Goal: Task Accomplishment & Management: Manage account settings

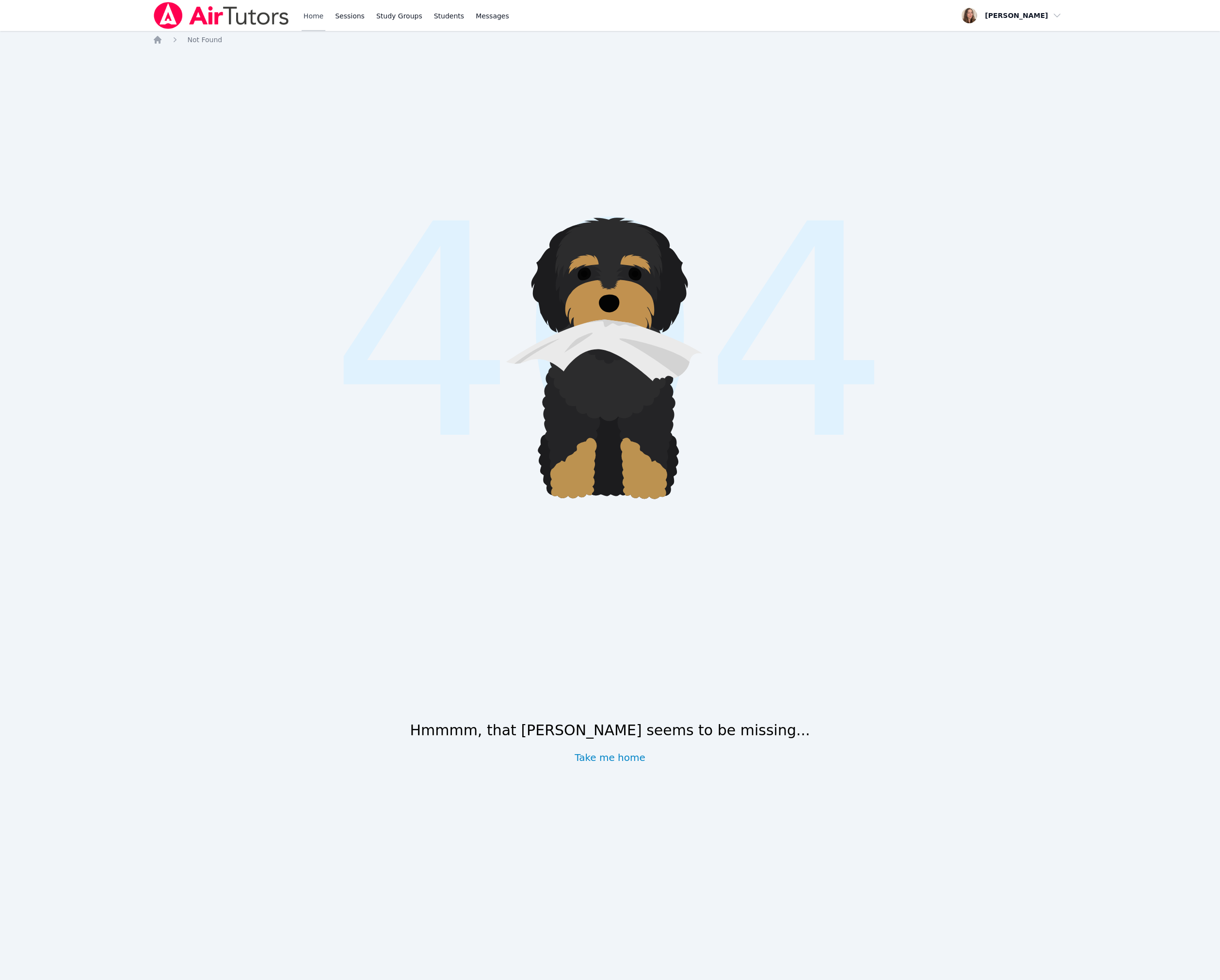
click at [325, 30] on link "Home" at bounding box center [313, 15] width 24 height 31
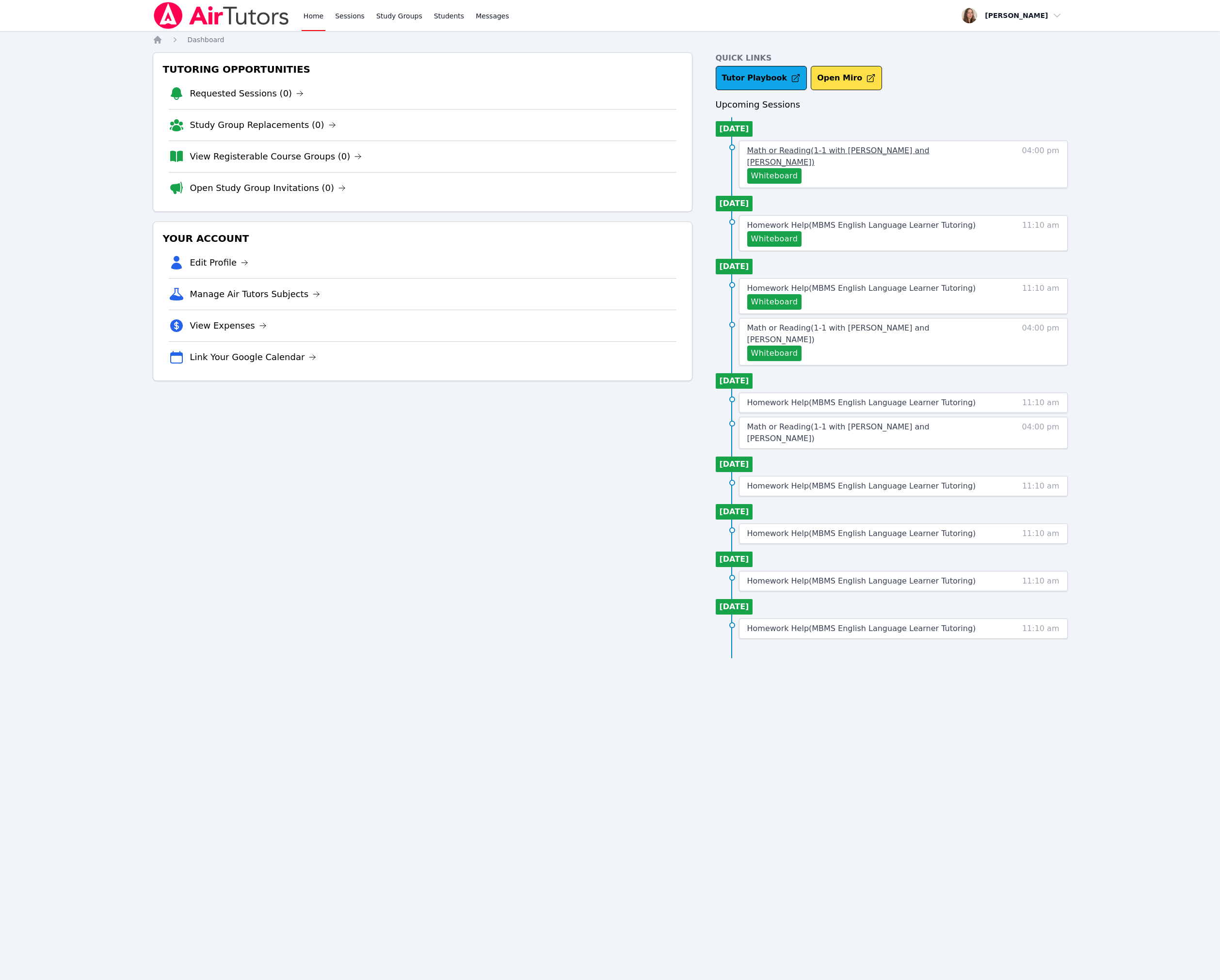
click at [925, 168] on link "Math or Reading ( 1-1 with Ruth Wassengrin and Brittany Atkinson )" at bounding box center [864, 156] width 234 height 23
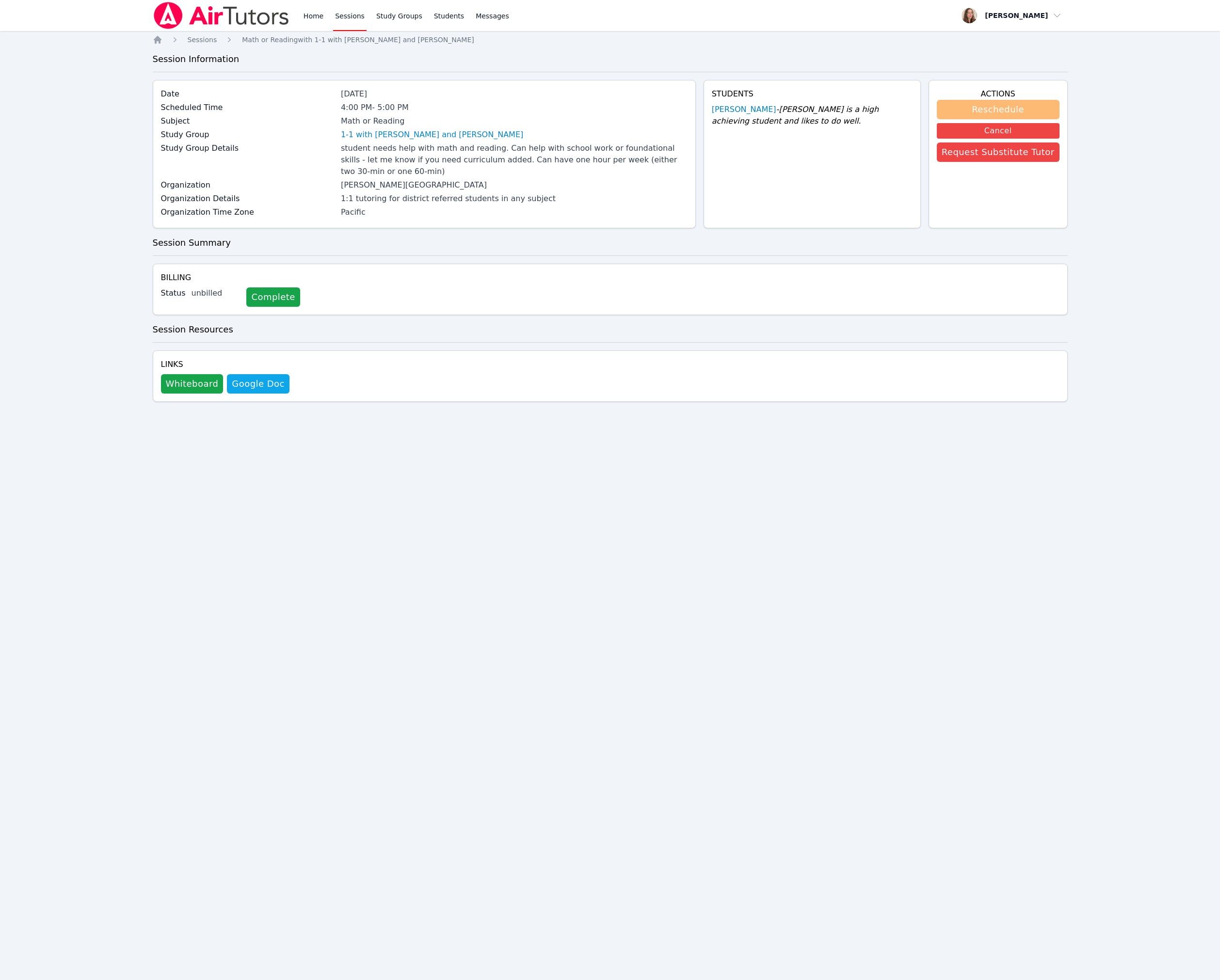
click at [974, 119] on button "Reschedule" at bounding box center [998, 109] width 123 height 20
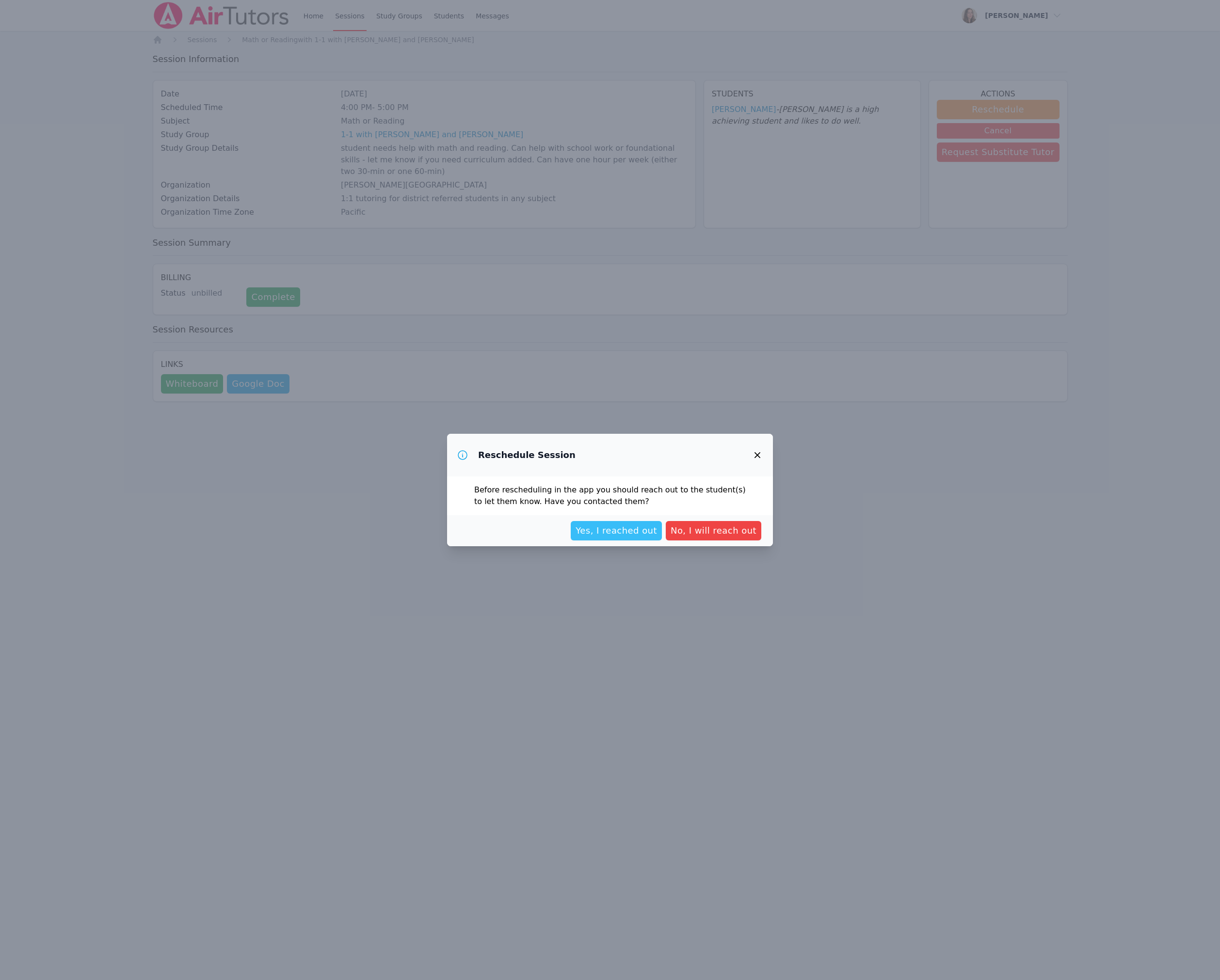
click at [618, 531] on button "Yes, I reached out" at bounding box center [616, 530] width 91 height 20
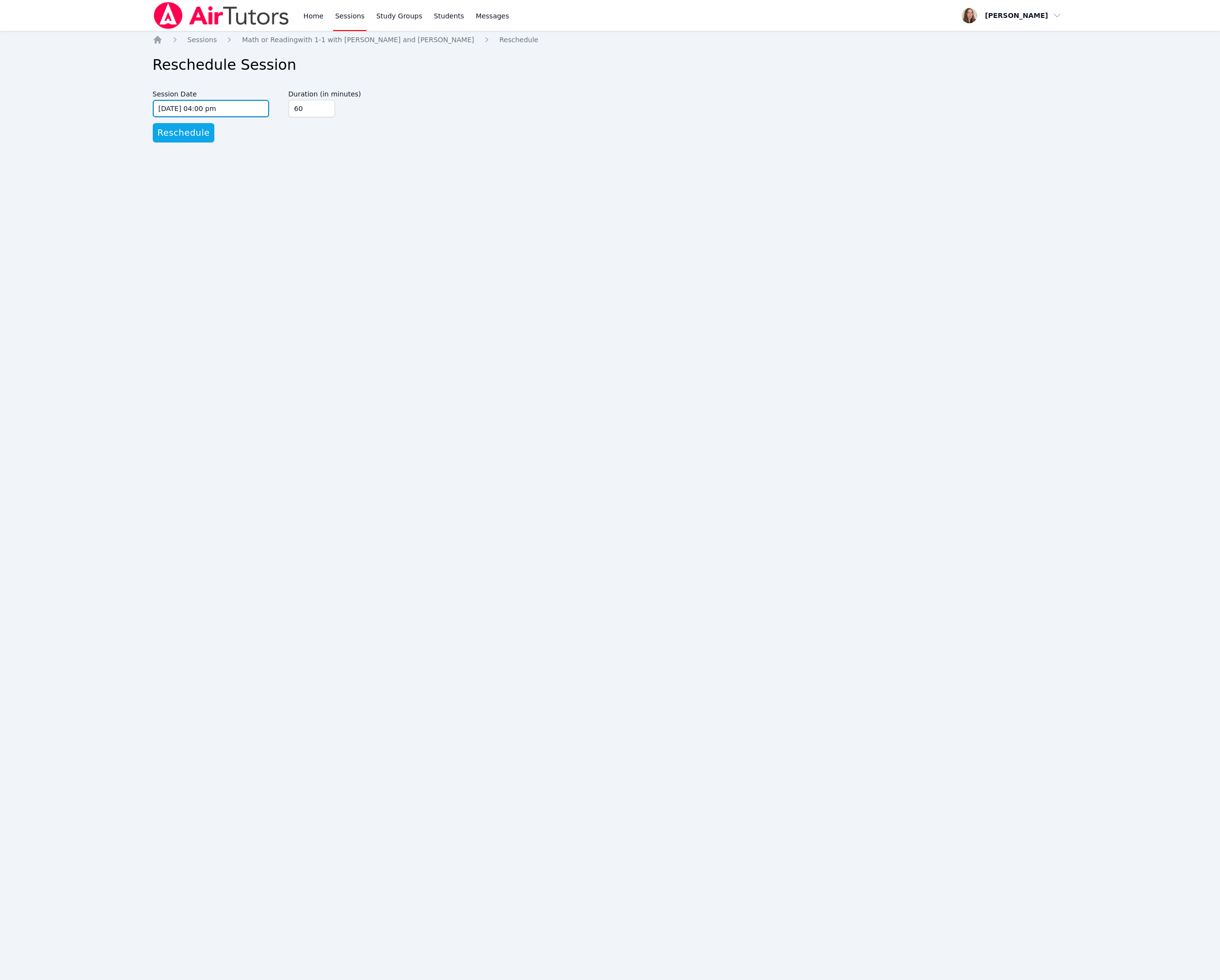
click at [257, 117] on input "09/11/2025 04:00 pm" at bounding box center [211, 108] width 116 height 17
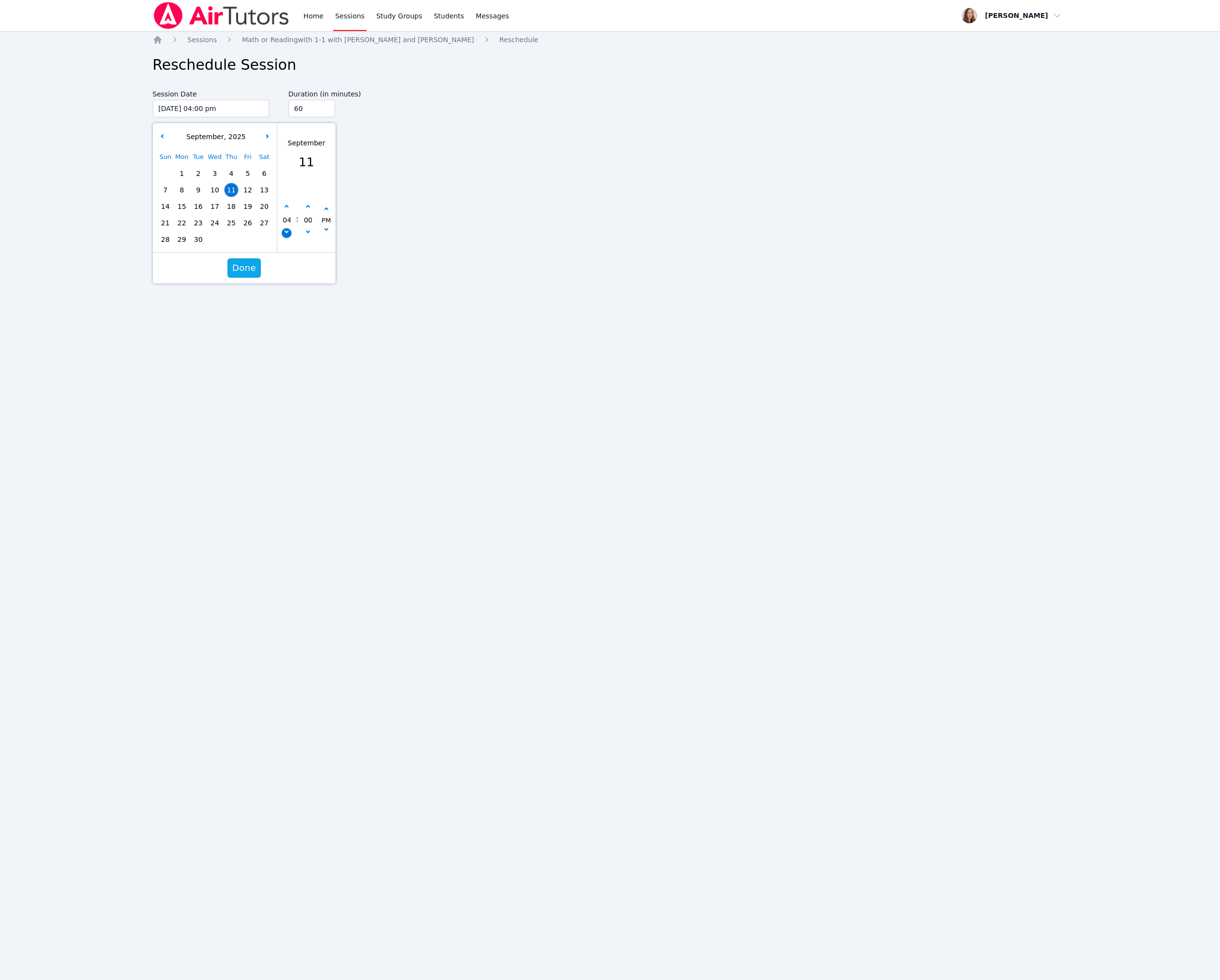
click at [287, 233] on icon "button" at bounding box center [286, 231] width 4 height 4
type input "09/11/2025 03:00 pm"
type input "03"
click at [310, 212] on button "button" at bounding box center [308, 207] width 10 height 10
type input "09/11/2025 03:05 pm"
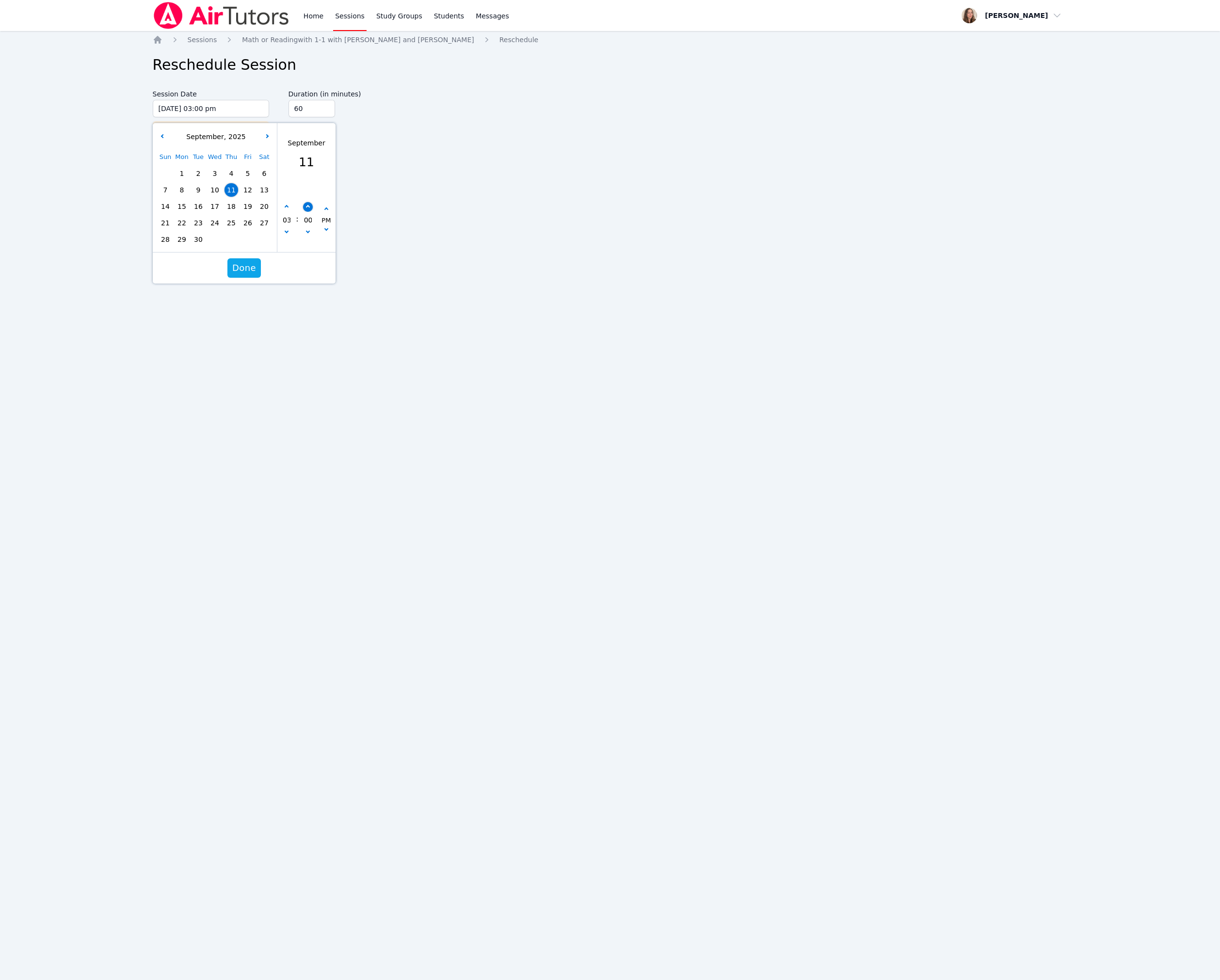
type input "05"
click at [310, 212] on button "button" at bounding box center [308, 207] width 10 height 10
type input "09/11/2025 03:10 pm"
type input "10"
click at [310, 212] on button "button" at bounding box center [308, 207] width 10 height 10
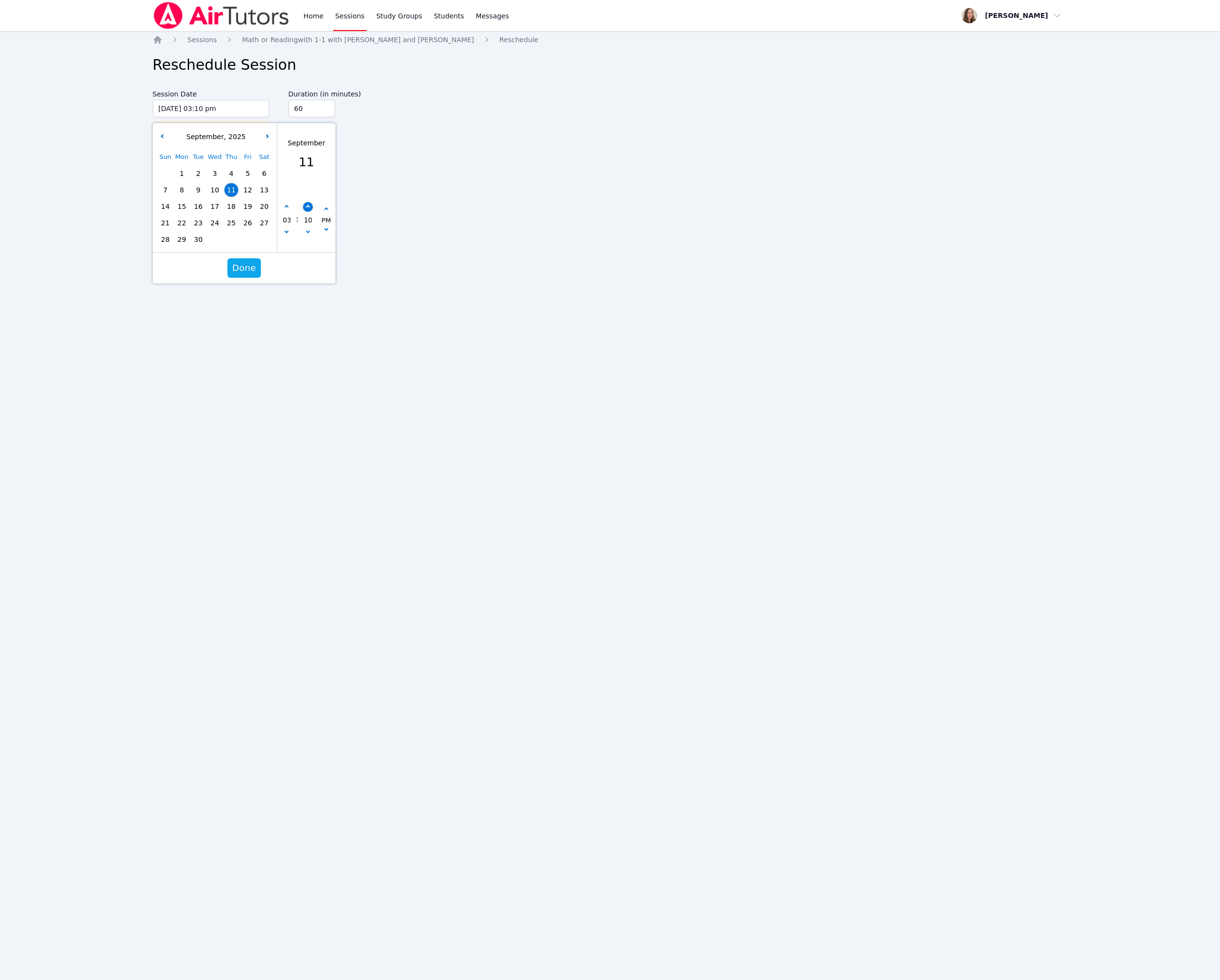
type input "09/11/2025 03:15 pm"
type input "15"
click at [310, 212] on button "button" at bounding box center [308, 207] width 10 height 10
type input "09/11/2025 03:20 pm"
type input "20"
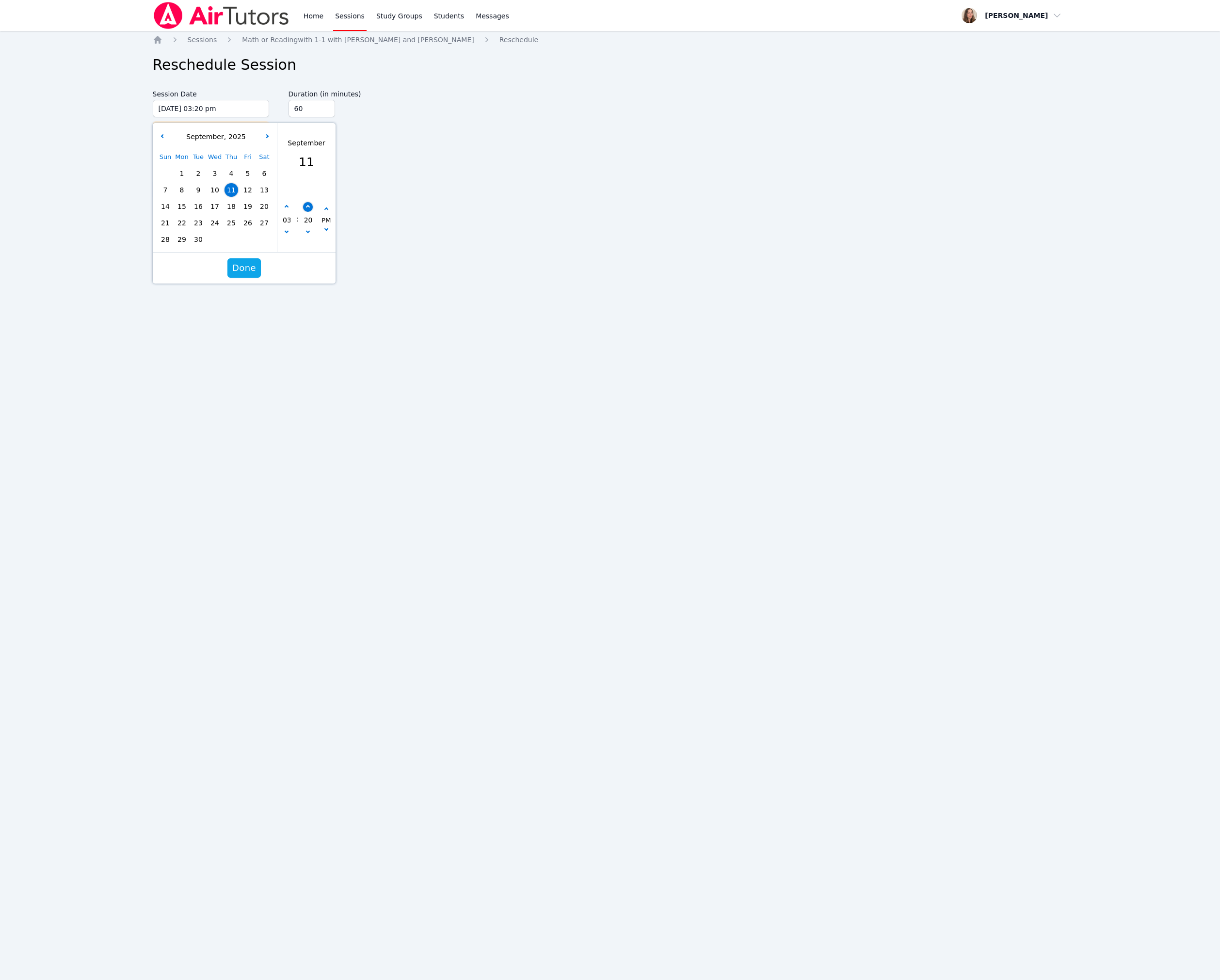
click at [310, 212] on button "button" at bounding box center [308, 207] width 10 height 10
type input "09/11/2025 03:25 pm"
type input "25"
click at [310, 212] on button "button" at bounding box center [308, 207] width 10 height 10
type input "09/11/2025 03:30 pm"
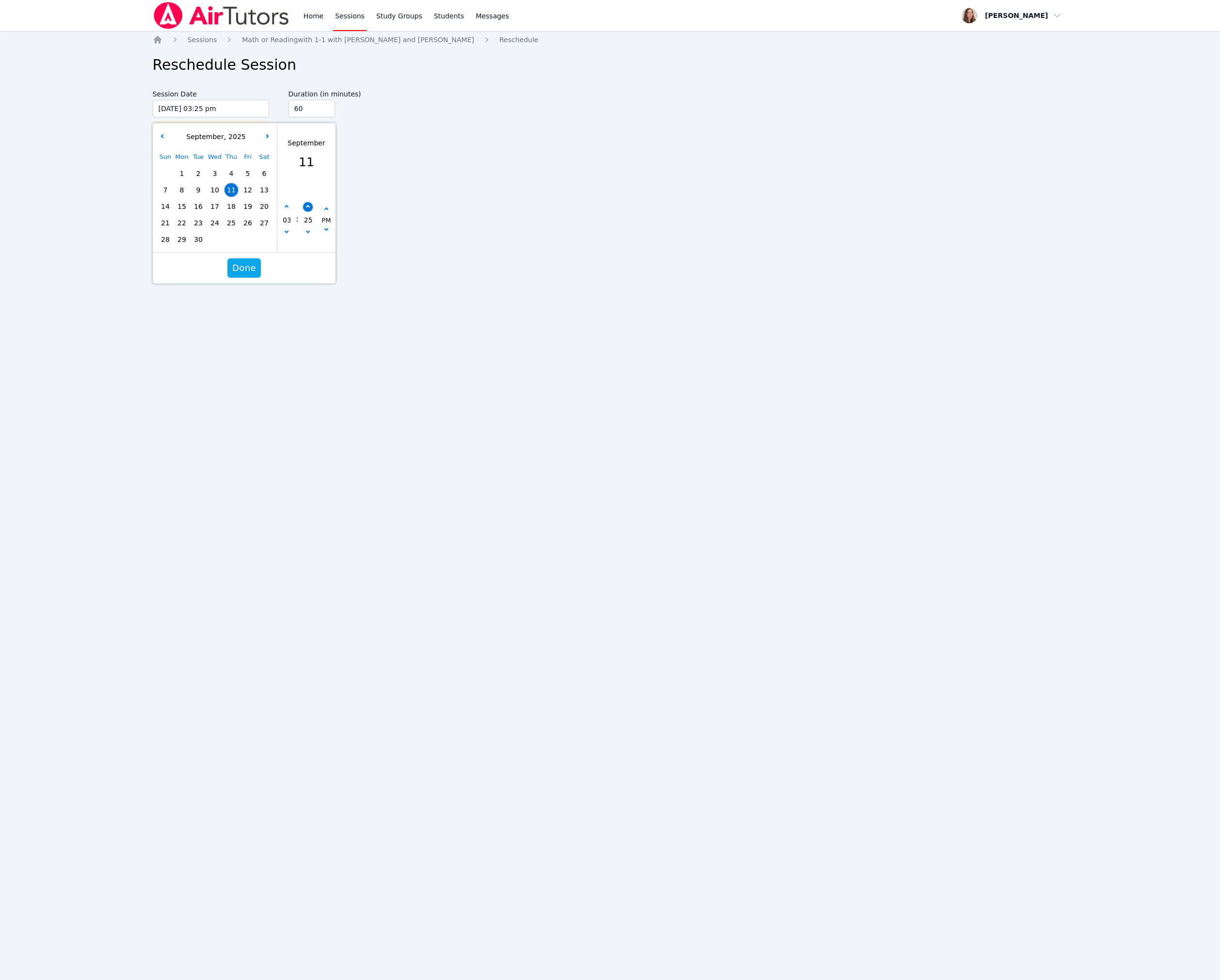
type input "30"
click at [310, 212] on button "button" at bounding box center [308, 207] width 10 height 10
type input "09/11/2025 03:35 pm"
type input "35"
click at [310, 212] on button "button" at bounding box center [308, 207] width 10 height 10
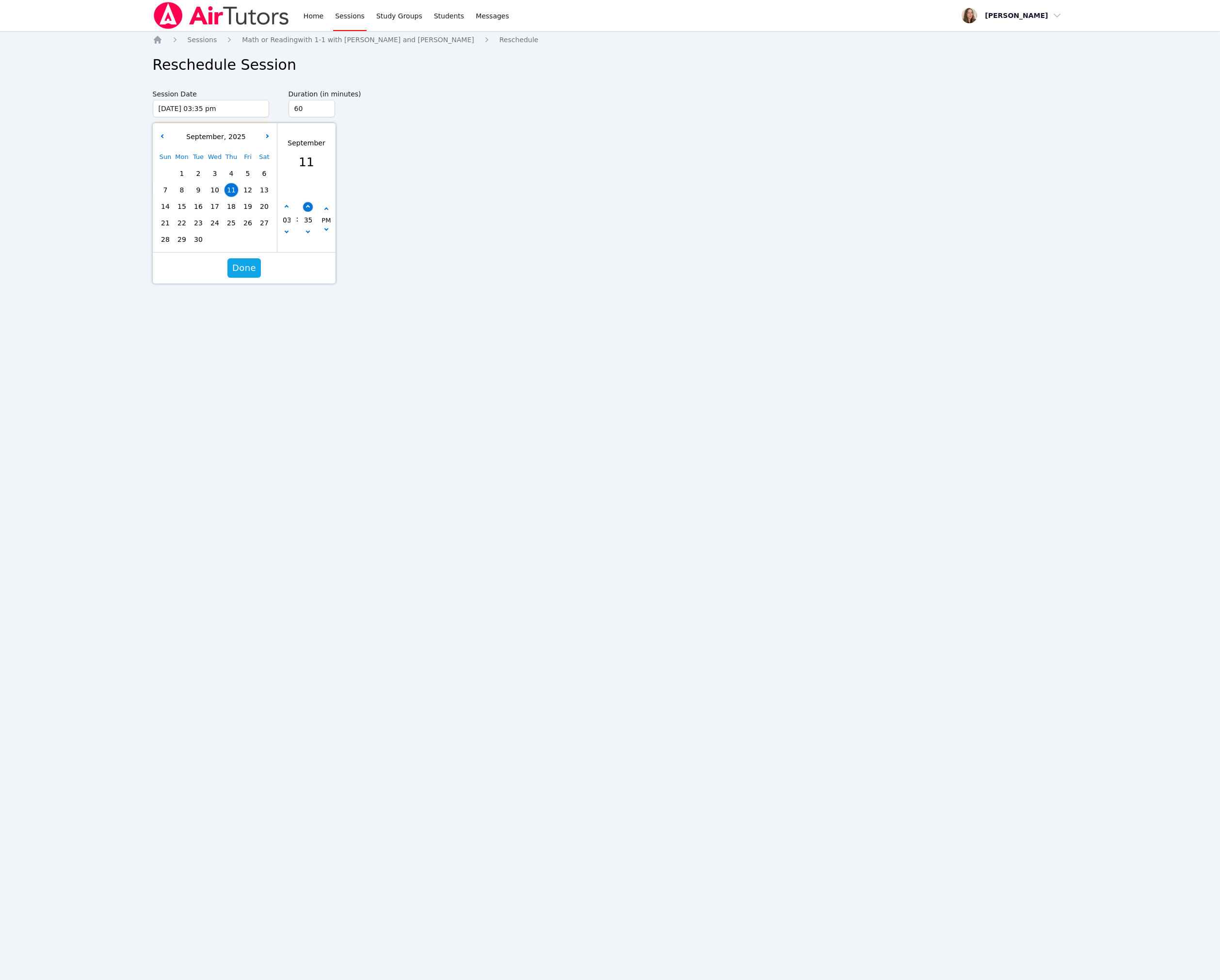
type input "09/11/2025 03:40 pm"
type input "40"
click at [310, 212] on button "button" at bounding box center [308, 207] width 10 height 10
type input "09/11/2025 03:45 pm"
type input "45"
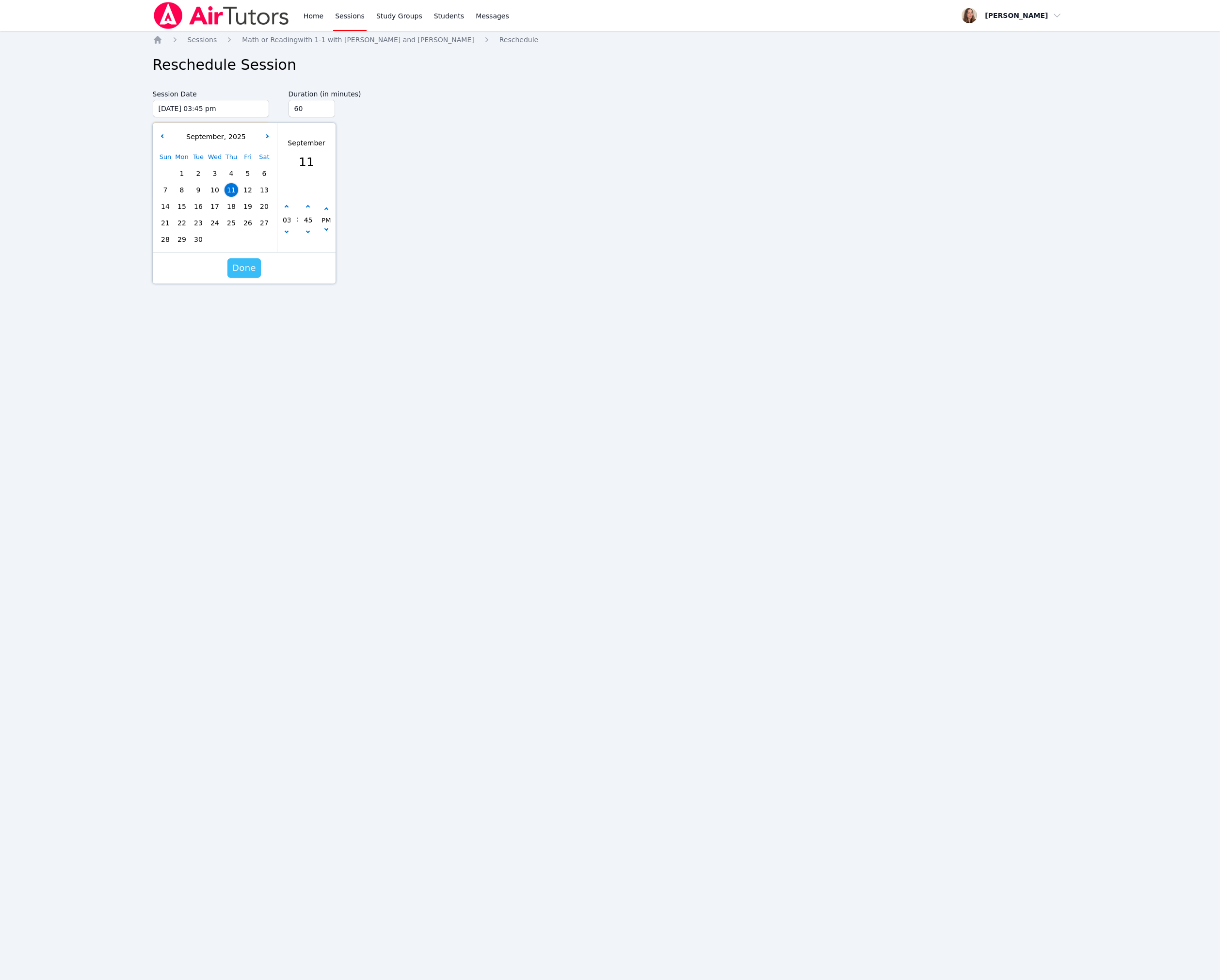
click at [251, 275] on span "Done" at bounding box center [244, 268] width 24 height 14
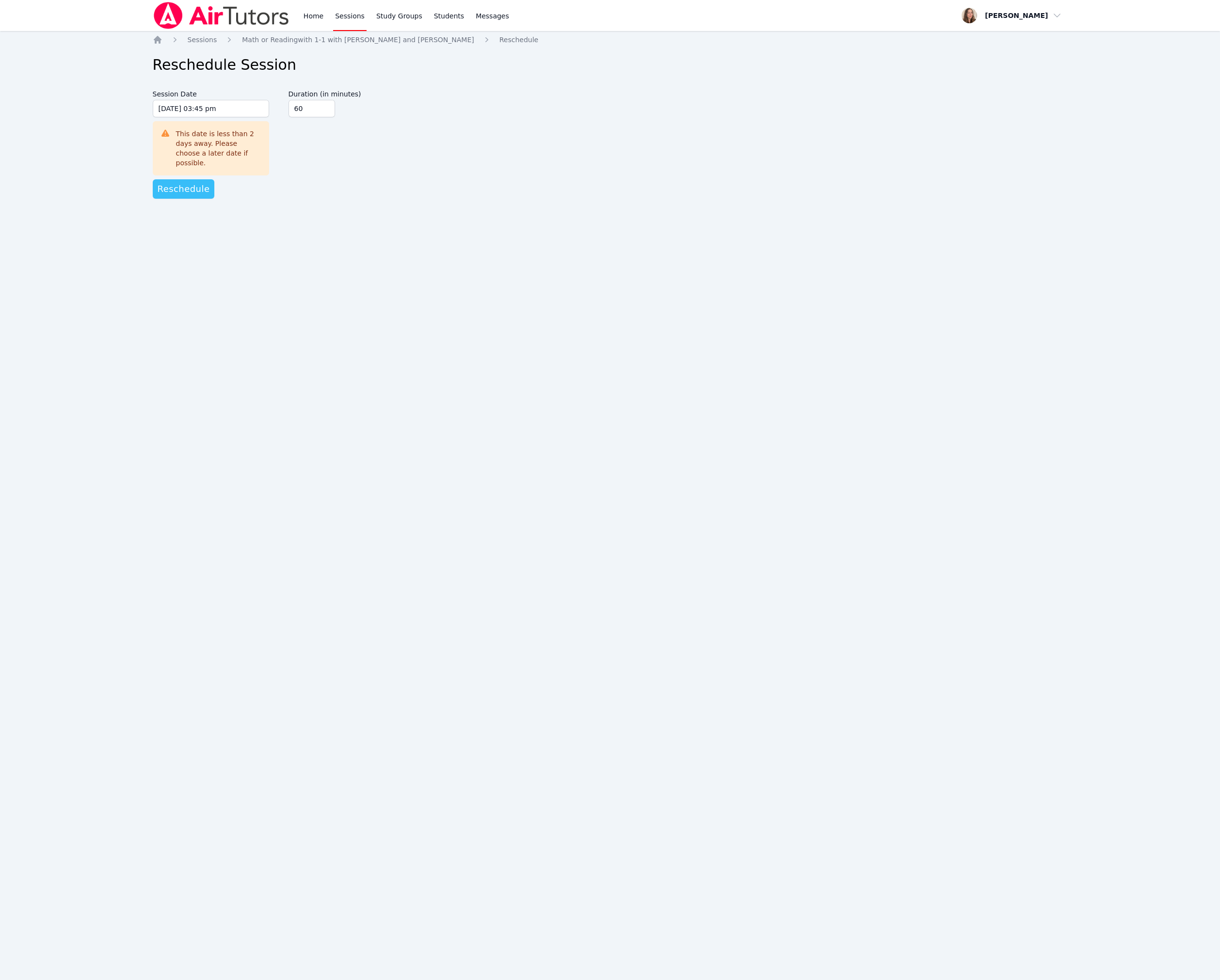
click at [202, 196] on span "Reschedule" at bounding box center [183, 189] width 52 height 14
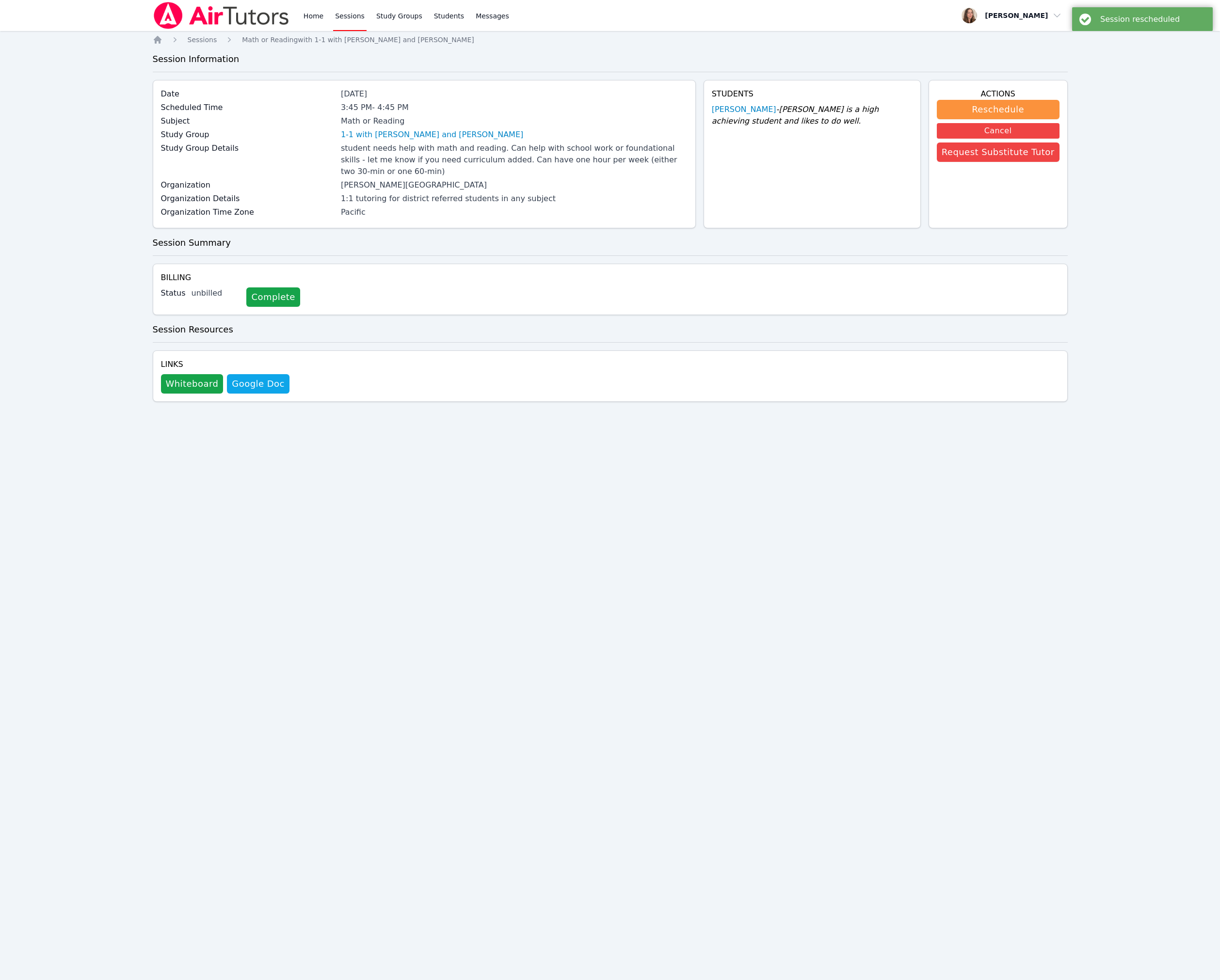
click at [367, 25] on link "Sessions" at bounding box center [349, 15] width 33 height 31
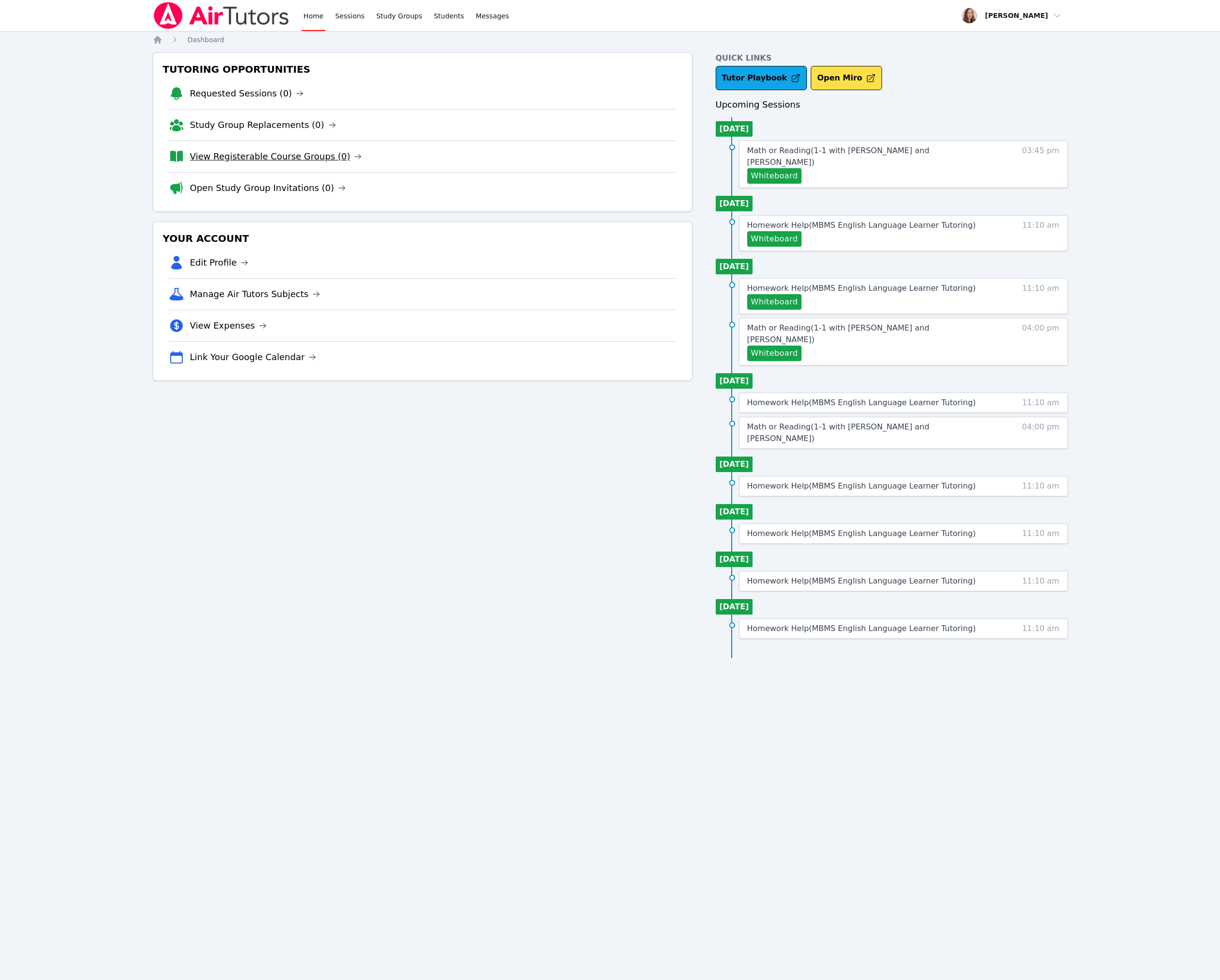
click at [259, 163] on link "View Registerable Course Groups (0)" at bounding box center [276, 157] width 172 height 14
